Goal: Transaction & Acquisition: Download file/media

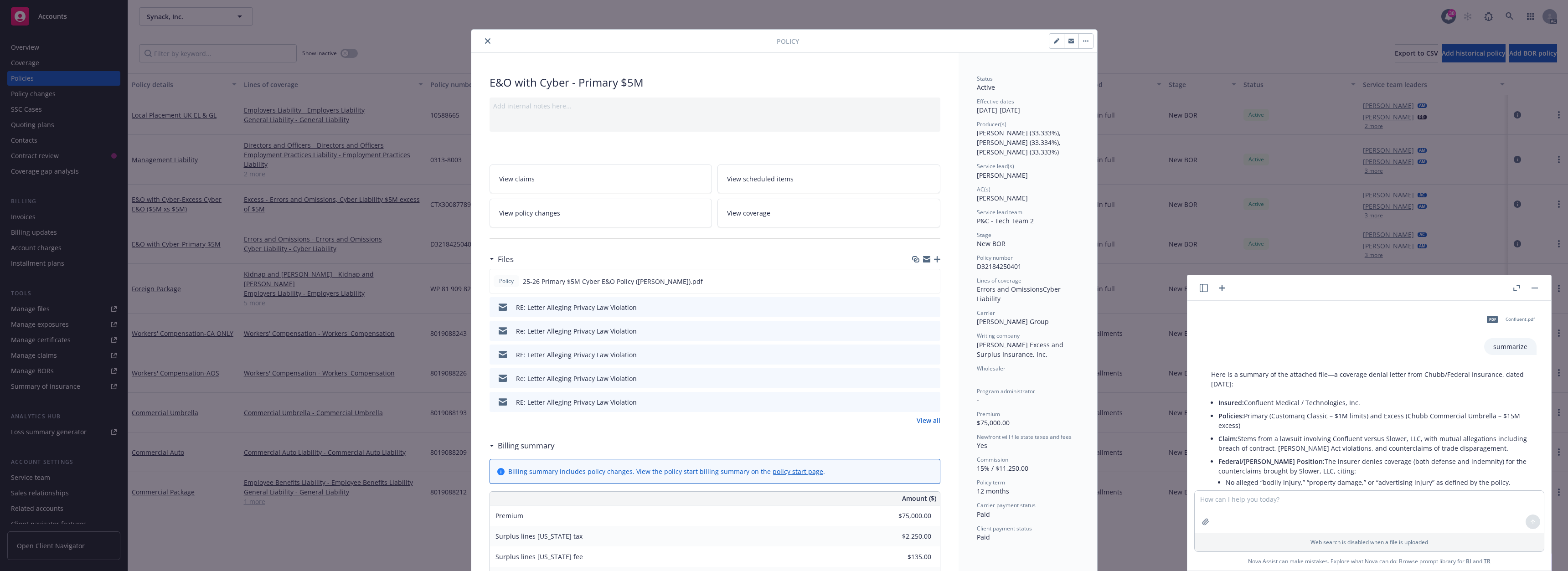
scroll to position [1316, 0]
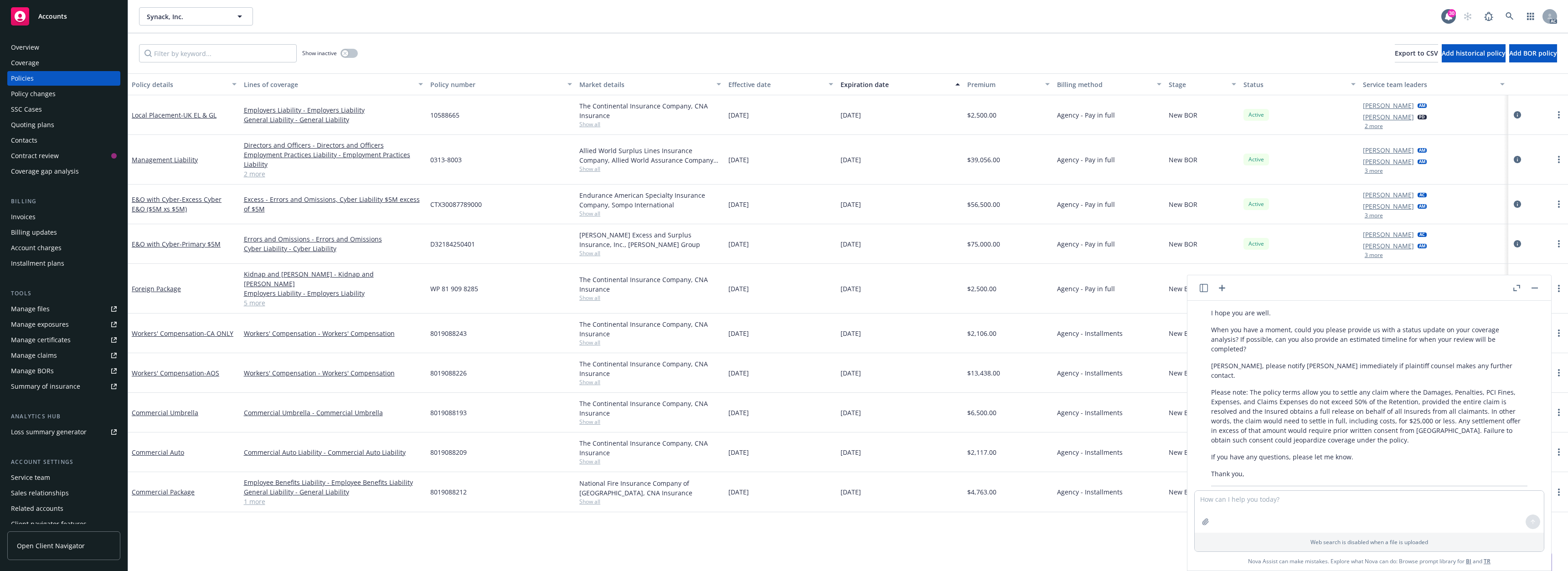
click at [1520, 15] on div "AC" at bounding box center [1507, 16] width 98 height 18
click at [1512, 14] on icon at bounding box center [1509, 16] width 8 height 8
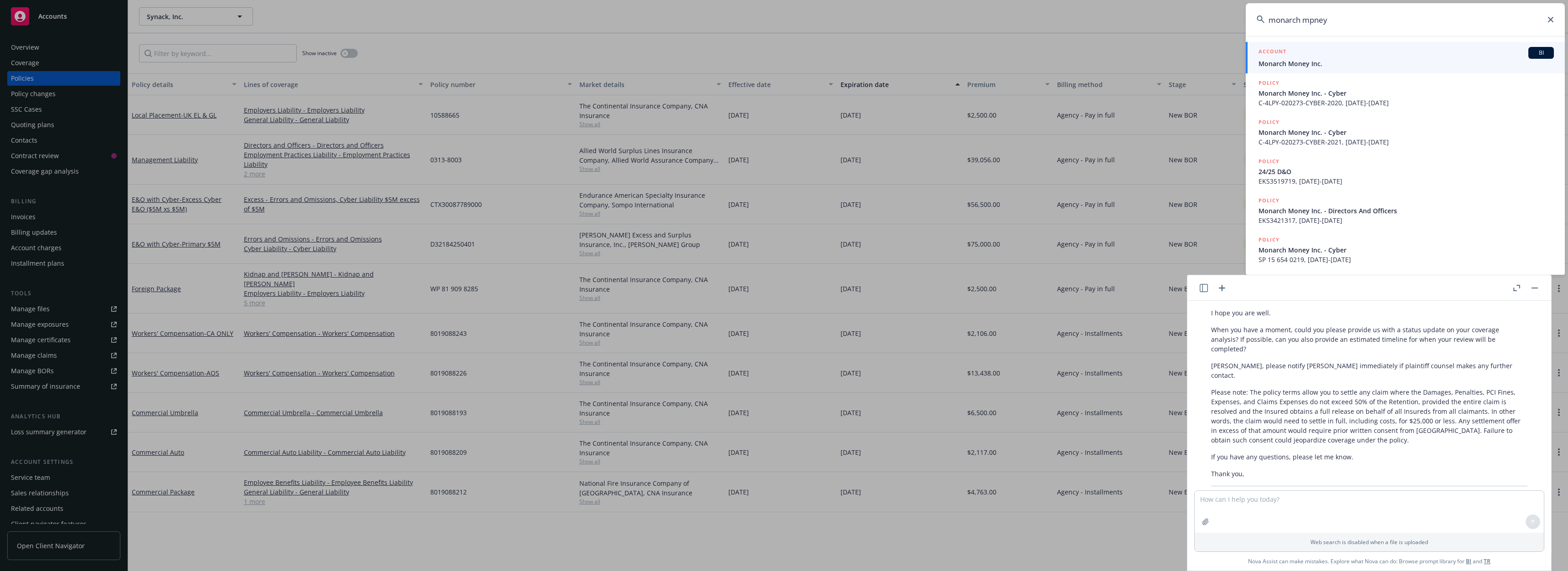
type input "monarch mpney"
click at [1362, 62] on span "Monarch Money Inc." at bounding box center [1405, 64] width 295 height 10
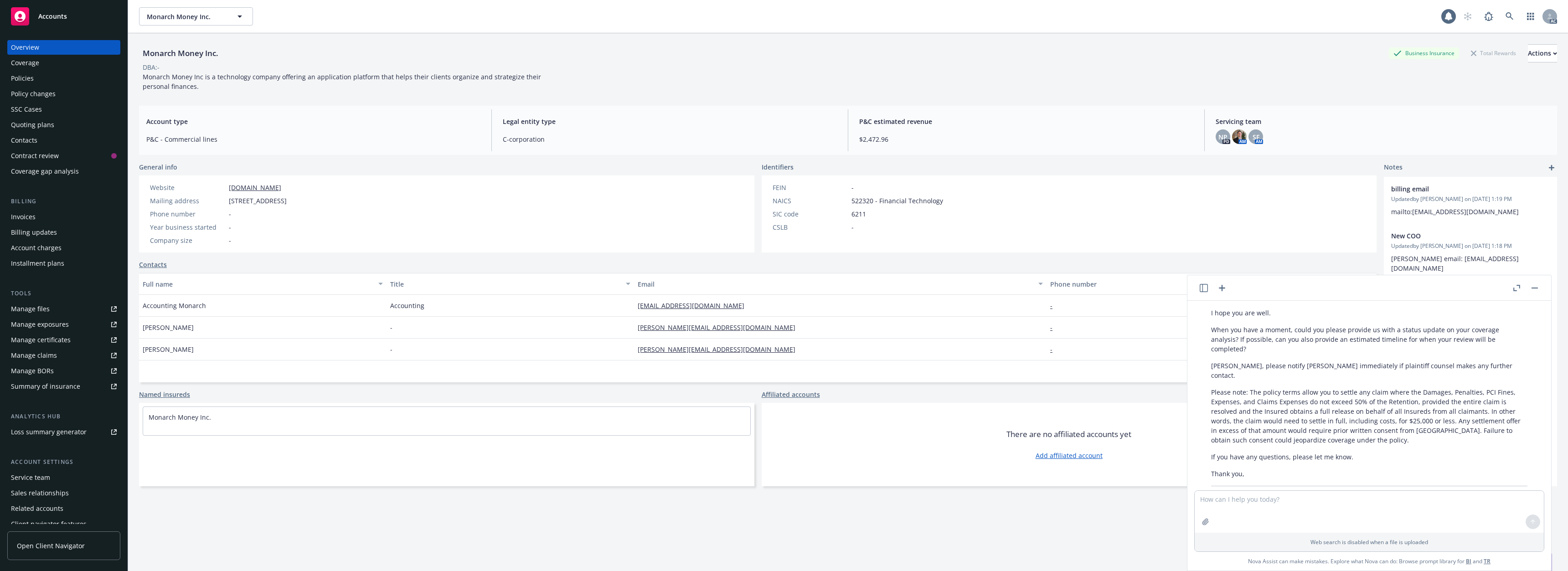
click at [24, 76] on div "Policies" at bounding box center [23, 78] width 23 height 15
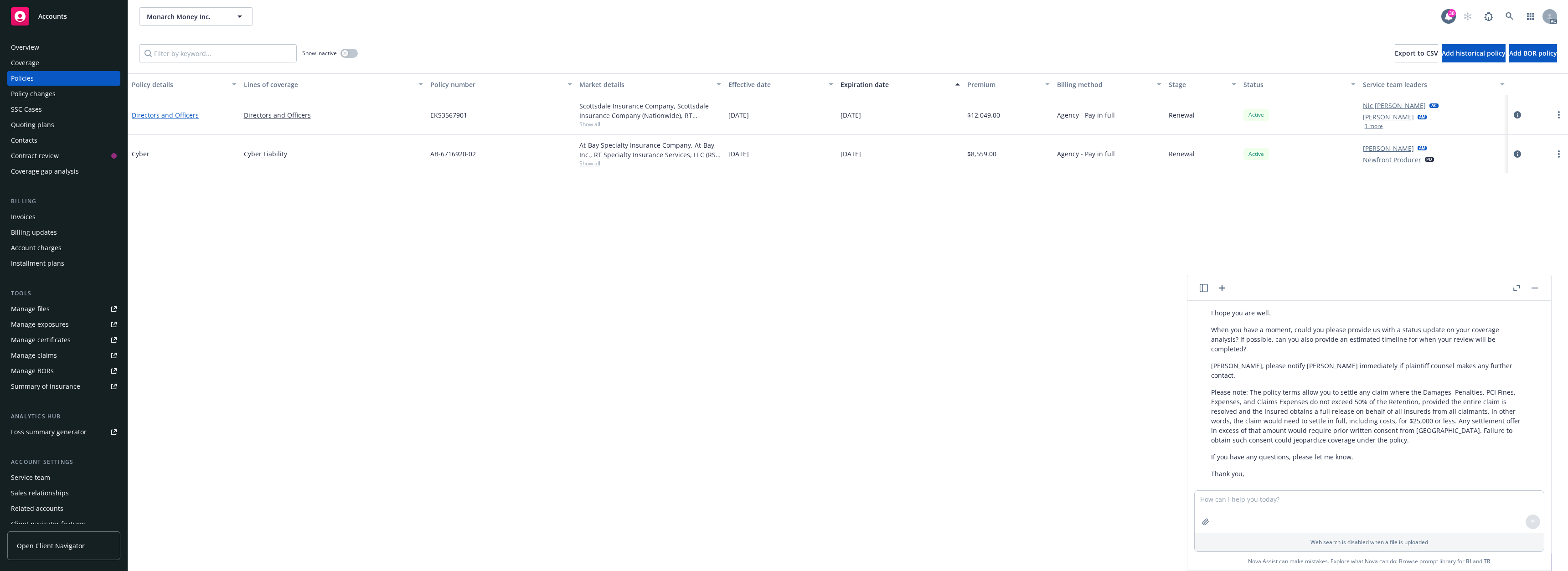
click at [169, 115] on link "Directors and Officers" at bounding box center [164, 115] width 67 height 9
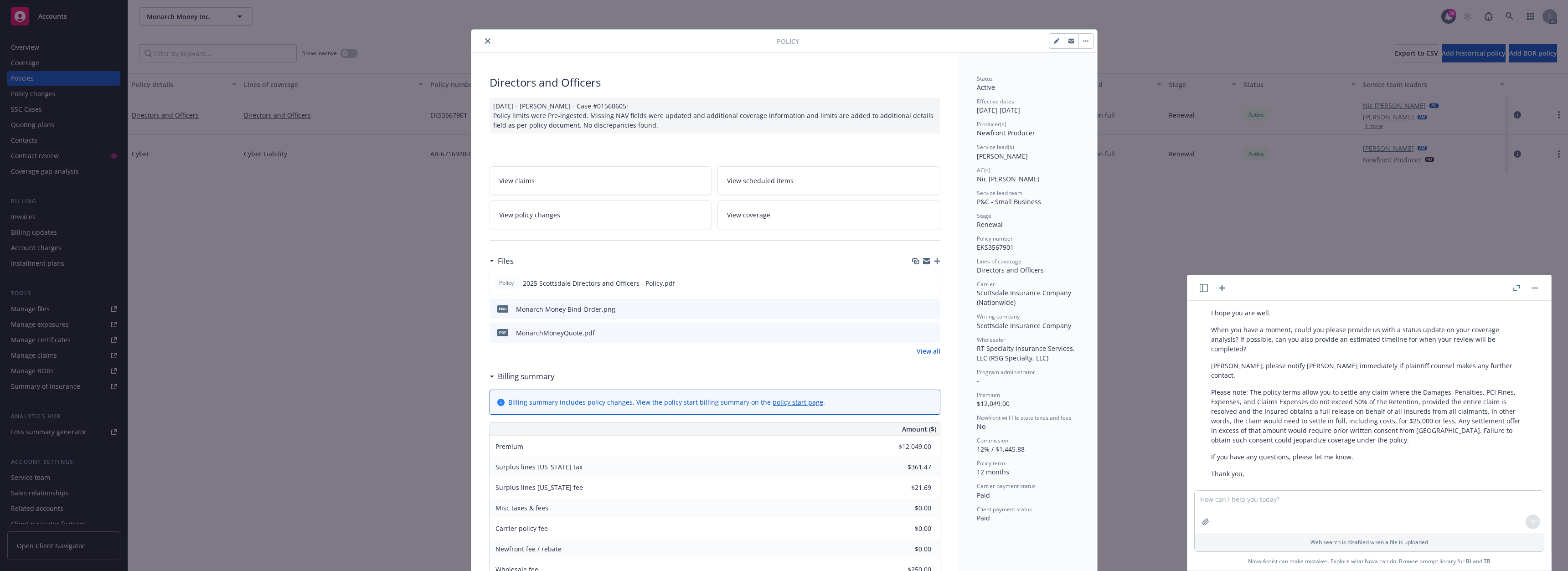
click at [482, 41] on button "close" at bounding box center [487, 41] width 11 height 11
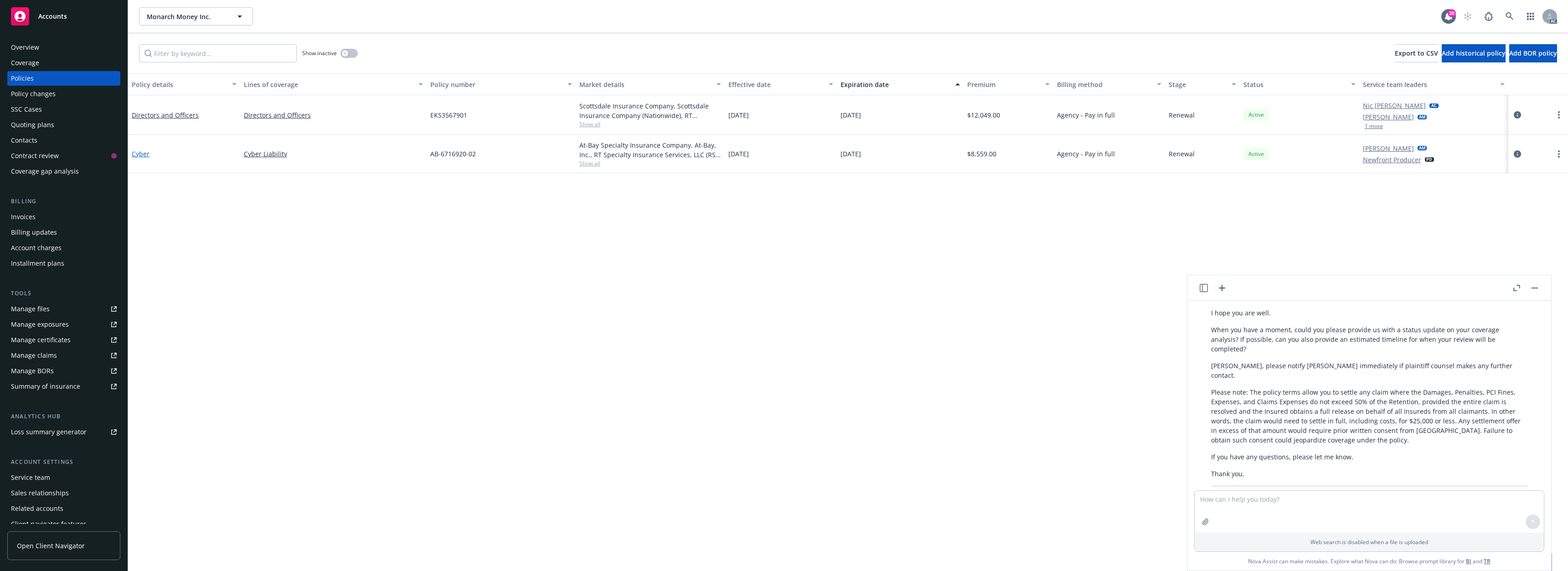
click at [146, 155] on link "Cyber" at bounding box center [140, 154] width 17 height 9
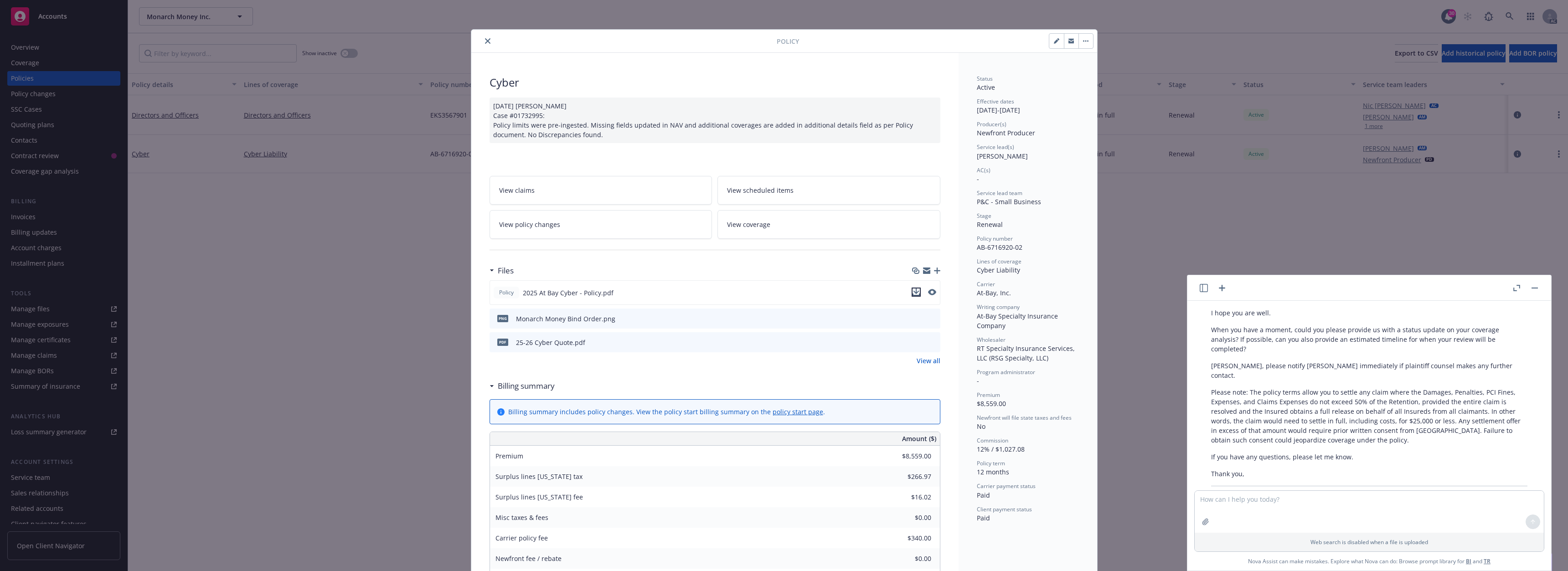
click at [912, 296] on icon "download file" at bounding box center [915, 292] width 7 height 7
